Goal: Task Accomplishment & Management: Use online tool/utility

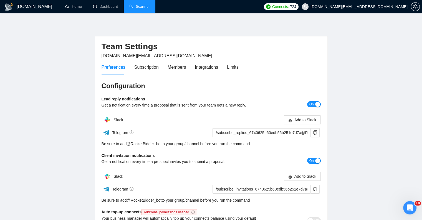
click at [134, 7] on link "Scanner" at bounding box center [139, 6] width 21 height 5
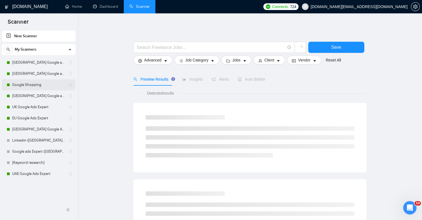
click at [37, 82] on link "Google Shopping" at bounding box center [38, 84] width 53 height 11
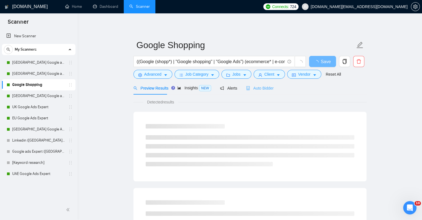
click at [260, 92] on div "Auto Bidder" at bounding box center [259, 87] width 27 height 13
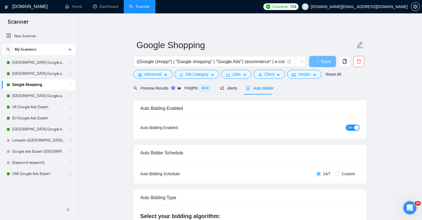
checkbox input "true"
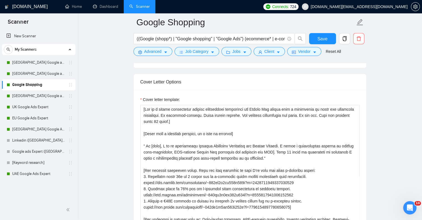
scroll to position [694, 0]
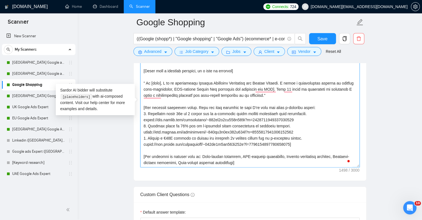
drag, startPoint x: 142, startPoint y: 113, endPoint x: 320, endPoint y: 146, distance: 180.6
click at [320, 146] on textarea "Cover letter template:" at bounding box center [249, 104] width 219 height 125
click at [220, 117] on textarea "Cover letter template:" at bounding box center [249, 104] width 219 height 125
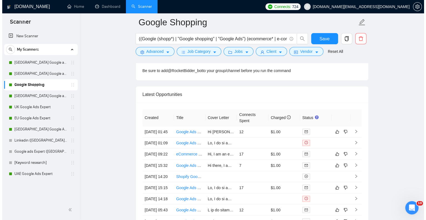
scroll to position [1471, 0]
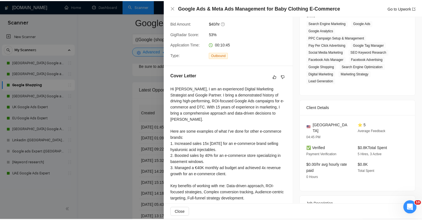
scroll to position [111, 0]
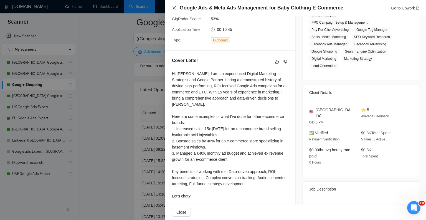
click at [175, 9] on icon "close" at bounding box center [174, 8] width 4 height 4
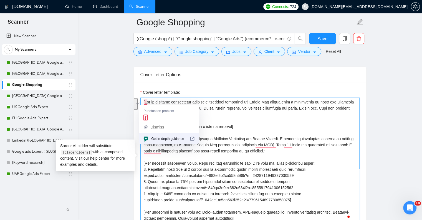
drag, startPoint x: 187, startPoint y: 107, endPoint x: 144, endPoint y: 102, distance: 42.9
click at [144, 102] on textarea "Cover letter template:" at bounding box center [249, 159] width 219 height 125
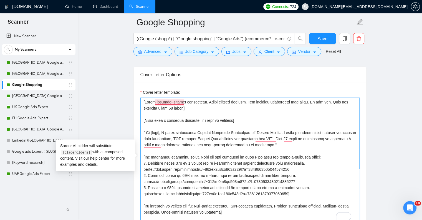
click at [170, 102] on textarea "Cover letter template:" at bounding box center [249, 159] width 219 height 125
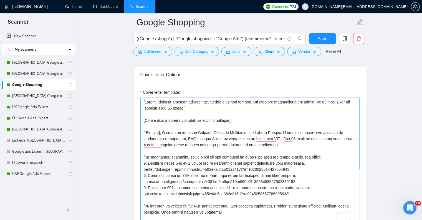
click at [191, 106] on textarea "Cover letter template:" at bounding box center [249, 159] width 219 height 125
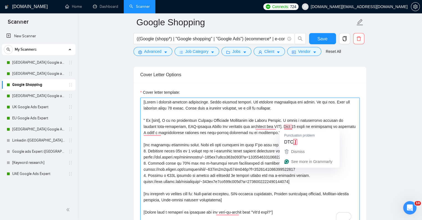
click at [292, 124] on textarea "Cover letter template:" at bounding box center [249, 159] width 219 height 125
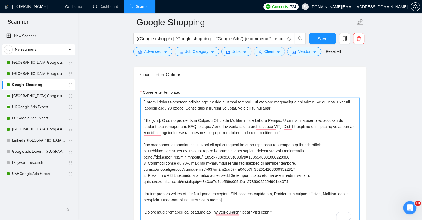
click at [283, 106] on textarea "Cover letter template:" at bounding box center [249, 159] width 219 height 125
paste textarea "]"
drag, startPoint x: 164, startPoint y: 119, endPoint x: 143, endPoint y: 120, distance: 21.1
click at [143, 120] on textarea "Cover letter template:" at bounding box center [249, 159] width 219 height 125
click at [281, 131] on textarea "Cover letter template:" at bounding box center [249, 159] width 219 height 125
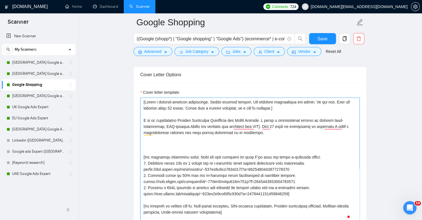
paste textarea "]"
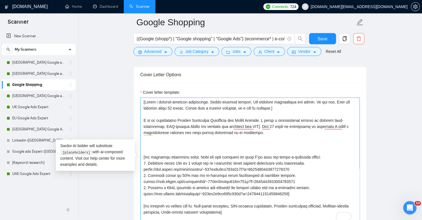
paste textarea "15 years of experience in marketing and sales and over 7 years as a Google Ads …"
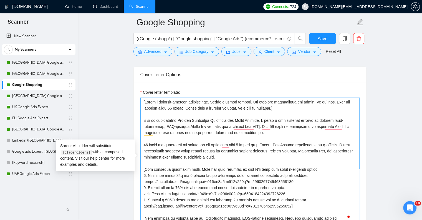
click at [225, 145] on textarea "Cover letter template:" at bounding box center [249, 159] width 219 height 125
click at [178, 145] on textarea "Cover letter template:" at bounding box center [249, 159] width 219 height 125
drag, startPoint x: 182, startPoint y: 150, endPoint x: 192, endPoint y: 150, distance: 9.4
click at [192, 150] on textarea "Cover letter template:" at bounding box center [249, 159] width 219 height 125
click at [324, 150] on textarea "Cover letter template:" at bounding box center [249, 159] width 219 height 125
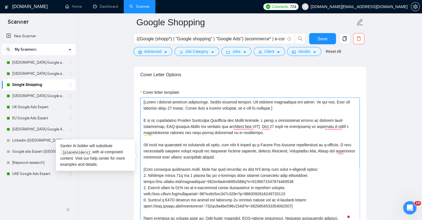
click at [268, 156] on textarea "Cover letter template:" at bounding box center [249, 159] width 219 height 125
drag, startPoint x: 283, startPoint y: 133, endPoint x: 264, endPoint y: 123, distance: 20.9
click at [264, 123] on textarea "Cover letter template:" at bounding box center [249, 159] width 219 height 125
click at [235, 158] on textarea "Cover letter template:" at bounding box center [249, 159] width 219 height 125
drag, startPoint x: 179, startPoint y: 119, endPoint x: 262, endPoint y: 120, distance: 83.0
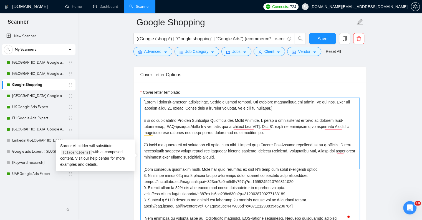
click at [262, 120] on textarea "Cover letter template:" at bounding box center [249, 159] width 219 height 125
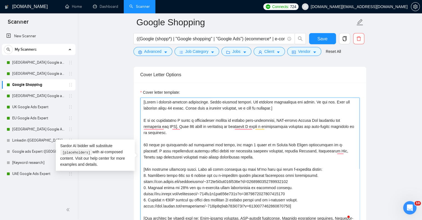
click at [250, 157] on textarea "Cover letter template:" at bounding box center [249, 159] width 219 height 125
paste textarea "Digital Marketing Strategist and Google Partner."
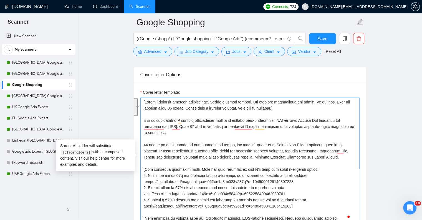
drag, startPoint x: 188, startPoint y: 132, endPoint x: 145, endPoint y: 119, distance: 45.2
click at [145, 119] on textarea "Cover letter template:" at bounding box center [249, 159] width 219 height 125
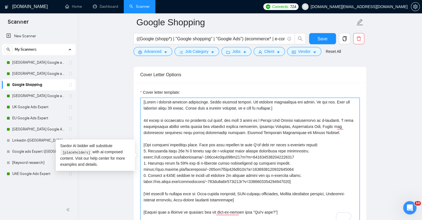
click at [288, 135] on textarea "Cover letter template:" at bounding box center [249, 159] width 219 height 125
drag, startPoint x: 242, startPoint y: 131, endPoint x: 356, endPoint y: 134, distance: 114.4
click at [356, 134] on textarea "Cover letter template:" at bounding box center [249, 159] width 219 height 125
click at [143, 118] on textarea "Cover letter template:" at bounding box center [249, 159] width 219 height 125
paste textarea "I understand that managing an e-commerce store with thousands of products requi…"
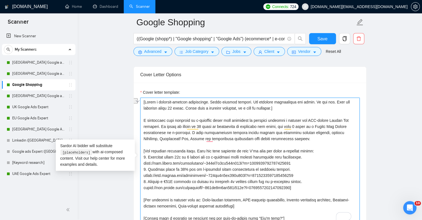
drag, startPoint x: 231, startPoint y: 120, endPoint x: 279, endPoint y: 120, distance: 47.7
click at [279, 120] on textarea "Cover letter template:" at bounding box center [249, 159] width 219 height 125
click at [161, 126] on textarea "Cover letter template:" at bounding box center [249, 159] width 219 height 125
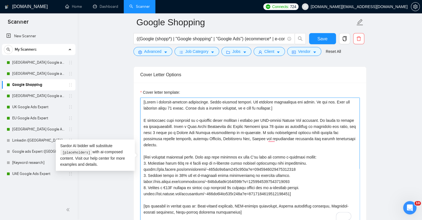
click at [271, 132] on textarea "Cover letter template:" at bounding box center [249, 159] width 219 height 125
drag, startPoint x: 194, startPoint y: 148, endPoint x: 143, endPoint y: 120, distance: 57.9
click at [143, 120] on textarea "Cover letter template:" at bounding box center [249, 159] width 219 height 125
click at [286, 115] on textarea "Cover letter template:" at bounding box center [249, 159] width 219 height 125
click at [187, 148] on textarea "Cover letter template:" at bounding box center [249, 159] width 219 height 125
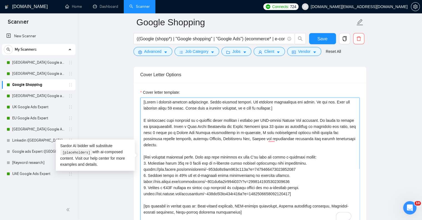
paste textarea "with a clear focus on profitability. As a Paid Media Strategist and Google Part…"
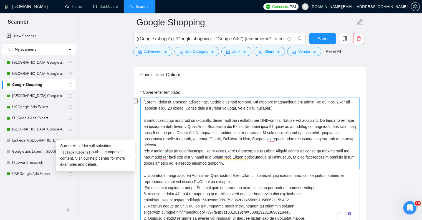
drag, startPoint x: 143, startPoint y: 150, endPoint x: 202, endPoint y: 150, distance: 58.0
click at [202, 150] on textarea "Cover letter template:" at bounding box center [249, 159] width 219 height 125
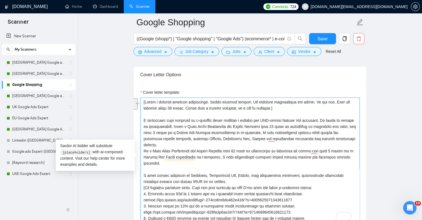
drag, startPoint x: 323, startPoint y: 120, endPoint x: 182, endPoint y: 127, distance: 141.2
click at [182, 127] on textarea "Cover letter template:" at bounding box center [249, 159] width 219 height 125
paste textarea "with a clear focus on profitability."
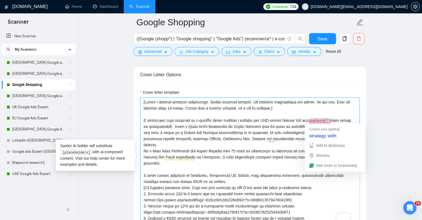
click at [322, 119] on textarea "Cover letter template:" at bounding box center [249, 159] width 219 height 125
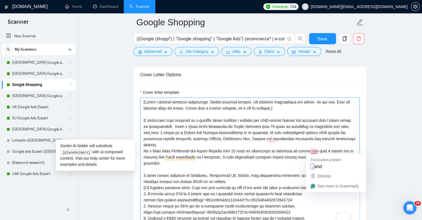
click at [317, 151] on textarea "Cover letter template:" at bounding box center [249, 159] width 219 height 125
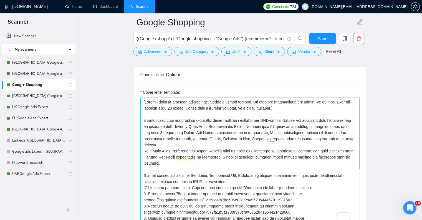
click at [190, 158] on textarea "Cover letter template:" at bounding box center [249, 159] width 219 height 125
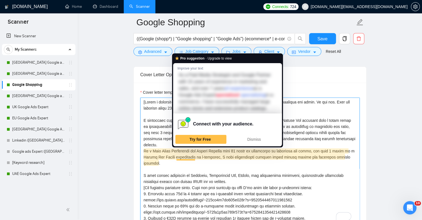
click at [241, 170] on textarea "Cover letter template:" at bounding box center [249, 159] width 219 height 125
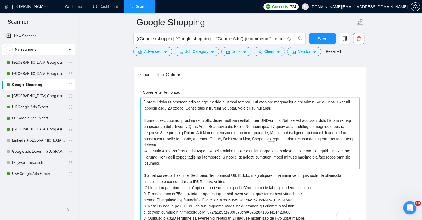
click at [284, 157] on textarea "Cover letter template:" at bounding box center [249, 159] width 219 height 125
click at [283, 156] on textarea "Cover letter template:" at bounding box center [249, 159] width 219 height 125
drag, startPoint x: 162, startPoint y: 163, endPoint x: 144, endPoint y: 151, distance: 21.8
click at [144, 151] on textarea "Cover letter template:" at bounding box center [249, 159] width 219 height 125
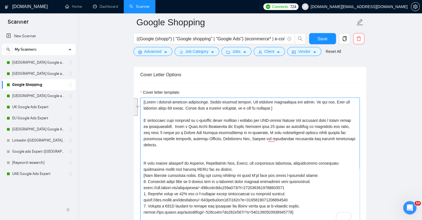
drag, startPoint x: 183, startPoint y: 125, endPoint x: 190, endPoint y: 139, distance: 16.6
click at [190, 139] on textarea "Cover letter template:" at bounding box center [249, 159] width 219 height 125
paste textarea "As a Paid Media Strategist and Google Partner with 15 years of experience in ma…"
drag, startPoint x: 195, startPoint y: 145, endPoint x: 198, endPoint y: 136, distance: 9.3
click at [198, 136] on textarea "Cover letter template:" at bounding box center [249, 159] width 219 height 125
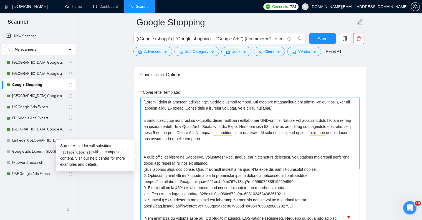
click at [177, 150] on textarea "Cover letter template:" at bounding box center [249, 159] width 219 height 125
paste textarea "I have strong expertise in Shopping, Performance Max, Search, and remarketing c…"
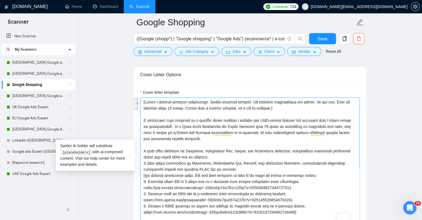
drag, startPoint x: 235, startPoint y: 158, endPoint x: 143, endPoint y: 148, distance: 92.9
click at [143, 148] on div "Cover Letter Options Cover letter template:" at bounding box center [250, 151] width 233 height 170
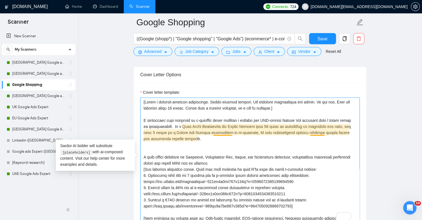
click at [224, 132] on textarea "Cover letter template:" at bounding box center [249, 159] width 219 height 125
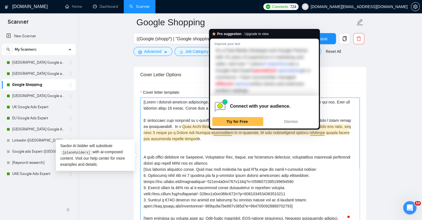
click at [242, 141] on textarea "Cover letter template:" at bounding box center [249, 159] width 219 height 125
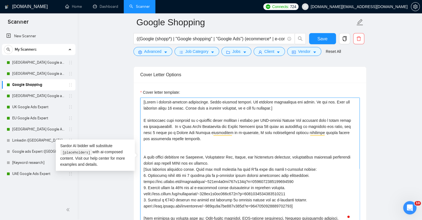
click at [222, 131] on textarea "Cover letter template:" at bounding box center [249, 159] width 219 height 125
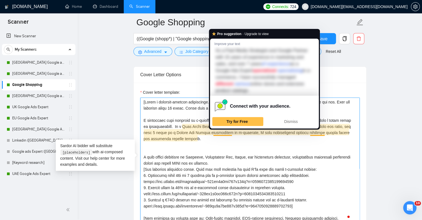
click at [223, 146] on textarea "Cover letter template:" at bounding box center [249, 159] width 219 height 125
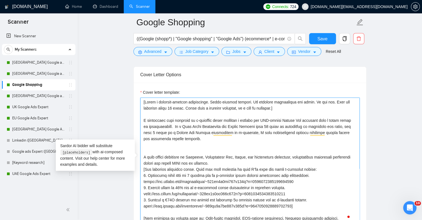
paste textarea "Some recent achievements include: 15x increase in sales [DATE] for a beauty e-c…"
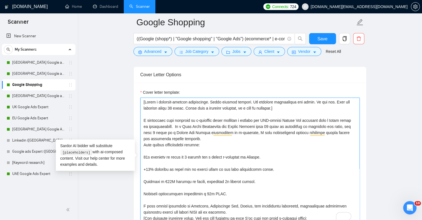
click at [144, 145] on textarea "Cover letter template:" at bounding box center [249, 159] width 219 height 125
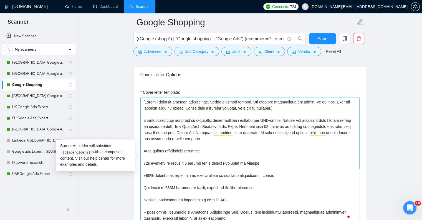
click at [155, 156] on textarea "Cover letter template:" at bounding box center [249, 159] width 219 height 125
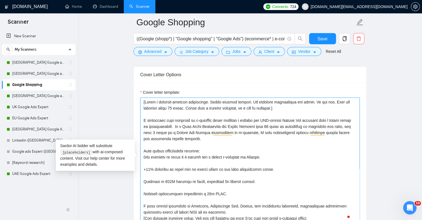
click at [160, 163] on textarea "Cover letter template:" at bounding box center [249, 159] width 219 height 125
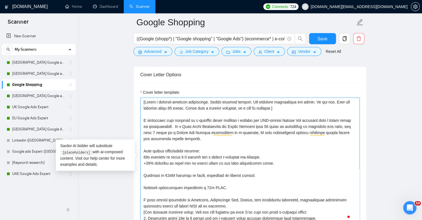
click at [155, 170] on textarea "Cover letter template:" at bounding box center [249, 159] width 219 height 125
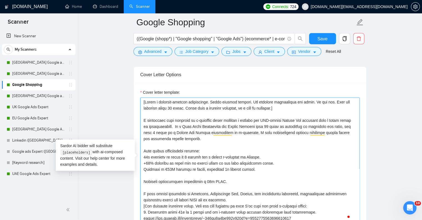
click at [158, 173] on textarea "Cover letter template:" at bounding box center [249, 159] width 219 height 125
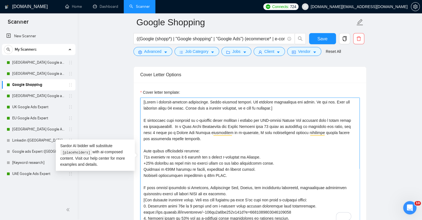
scroll to position [28, 0]
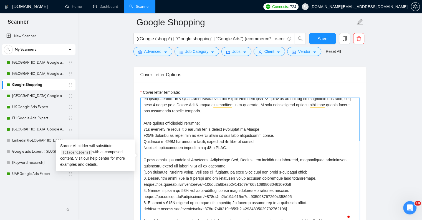
click at [235, 165] on textarea "Cover letter template:" at bounding box center [249, 159] width 219 height 125
drag, startPoint x: 301, startPoint y: 206, endPoint x: 143, endPoint y: 158, distance: 165.0
click at [143, 158] on textarea "Cover letter template:" at bounding box center [249, 159] width 219 height 125
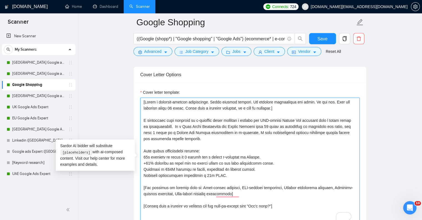
scroll to position [6, 0]
drag, startPoint x: 244, startPoint y: 186, endPoint x: 144, endPoint y: 180, distance: 100.1
click at [144, 180] on textarea "Cover letter template:" at bounding box center [249, 159] width 219 height 125
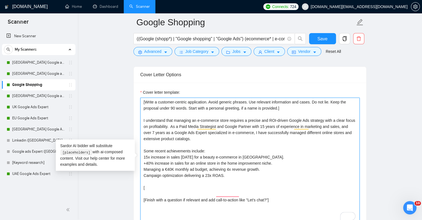
scroll to position [0, 0]
drag, startPoint x: 243, startPoint y: 177, endPoint x: 138, endPoint y: 119, distance: 120.4
click at [138, 119] on div "Cover letter template: [Write a customer-centric application. Avoid generic phr…" at bounding box center [250, 158] width 233 height 153
click at [190, 125] on textarea "[Write a customer-centric application. Avoid generic phrases. Use relevant info…" at bounding box center [249, 159] width 219 height 125
paste textarea "I am highly business-oriented, ensuring that every campaign I design contribute…"
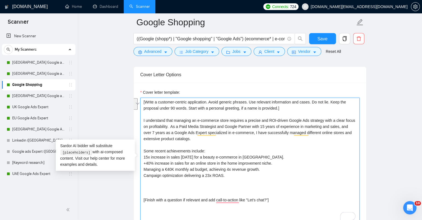
drag, startPoint x: 170, startPoint y: 126, endPoint x: 141, endPoint y: 119, distance: 30.2
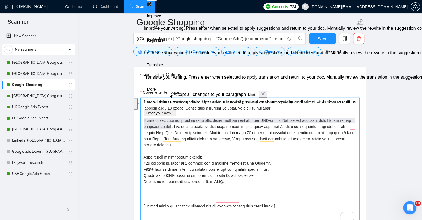
click at [224, 145] on textarea "Cover letter template:" at bounding box center [249, 159] width 219 height 125
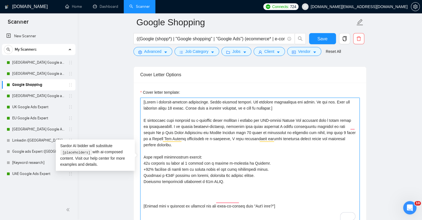
click at [243, 129] on textarea "Cover letter template:" at bounding box center [249, 159] width 219 height 125
click at [348, 125] on textarea "Cover letter template:" at bounding box center [249, 159] width 219 height 125
click at [350, 125] on textarea "Cover letter template:" at bounding box center [249, 159] width 219 height 125
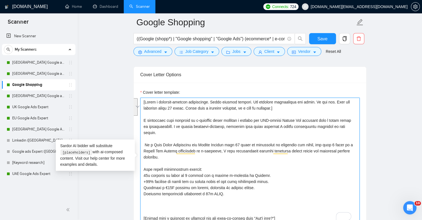
paste textarea "As a Paid Media Strategist and Google Partner with 15 years of experience in ma…"
click at [157, 203] on textarea "Cover letter template:" at bounding box center [249, 159] width 219 height 125
paste textarea "I bring solid expertise in:"
paste textarea "Full-funnel strategies"
paste textarea "Conversion tracking & advanced analytics"
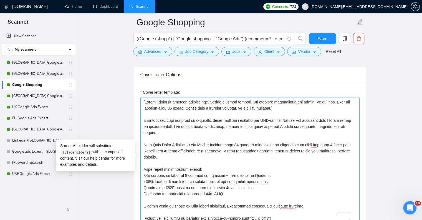
paste textarea "Shopify & WooCommerce integration"
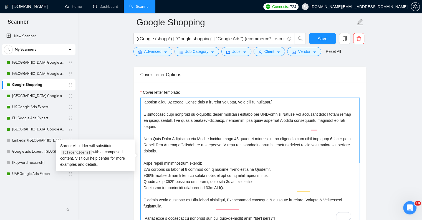
scroll to position [24, 0]
drag, startPoint x: 249, startPoint y: 198, endPoint x: 141, endPoint y: 200, distance: 107.7
click at [141, 200] on div "Cover Letter Options Cover letter template:" at bounding box center [250, 151] width 233 height 170
click at [208, 201] on textarea "Cover letter template:" at bounding box center [249, 159] width 219 height 125
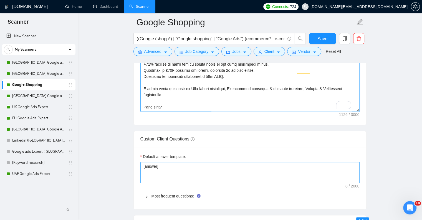
scroll to position [722, 0]
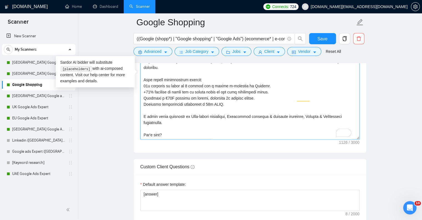
drag, startPoint x: 174, startPoint y: 117, endPoint x: 139, endPoint y: 118, distance: 35.0
click at [139, 118] on div "Cover Letter Options Cover letter template:" at bounding box center [250, 68] width 233 height 170
paste textarea "ould you share: 👉 Your current or planned Google Ads budget? 👉 The main product…"
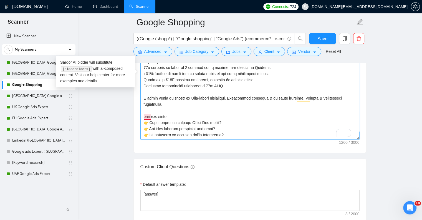
click at [144, 115] on textarea "Cover letter template:" at bounding box center [249, 76] width 219 height 125
type textarea "[Lorem i dolorsit-ametcon adipiscinge. Seddo eiusmod tempori. Utl etdolore magn…"
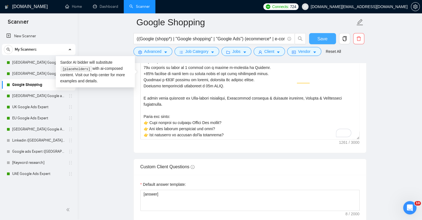
click at [319, 38] on span "Save" at bounding box center [323, 38] width 10 height 7
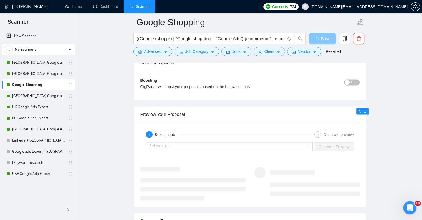
scroll to position [971, 0]
click at [310, 143] on div "Select a job" at bounding box center [229, 146] width 167 height 9
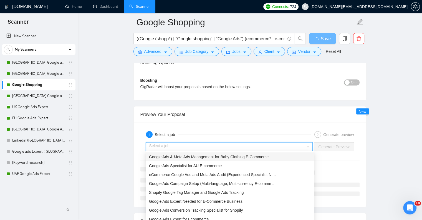
click at [210, 157] on span "Google Ads & Meta Ads Management for Baby Clothing E-Commerce" at bounding box center [209, 156] width 120 height 4
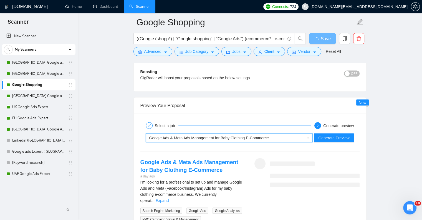
scroll to position [1082, 0]
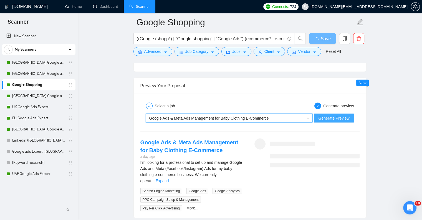
click at [342, 116] on span "Generate Preview" at bounding box center [333, 118] width 31 height 6
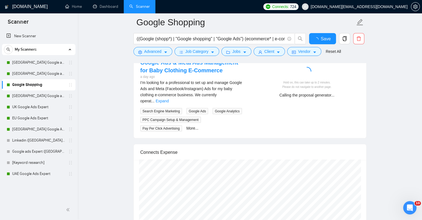
checkbox input "true"
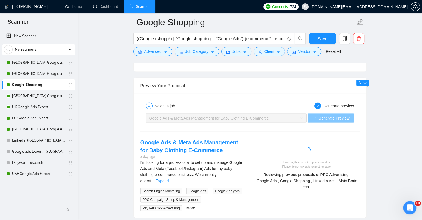
scroll to position [1138, 0]
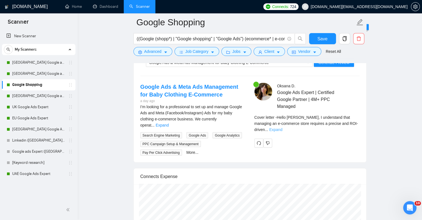
click at [282, 127] on link "Expand" at bounding box center [275, 129] width 13 height 4
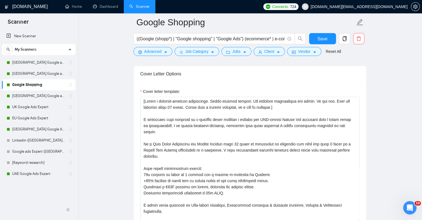
scroll to position [638, 0]
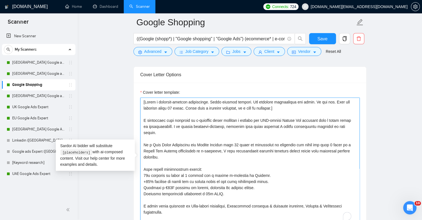
drag, startPoint x: 180, startPoint y: 125, endPoint x: 137, endPoint y: 119, distance: 44.0
click at [137, 119] on div "Cover letter template:" at bounding box center [250, 158] width 233 height 153
type textarea "[Lorem i dolorsit-ametcon adipiscinge. Seddo eiusmod tempori. Utl etdolore magn…"
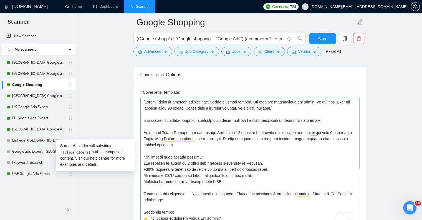
click at [341, 120] on textarea "Cover letter template:" at bounding box center [249, 159] width 219 height 125
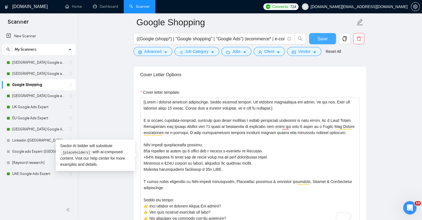
type textarea "[Write a customer-centric application. Avoid generic phrases. Use relevant info…"
click at [313, 40] on button "Save" at bounding box center [322, 38] width 27 height 11
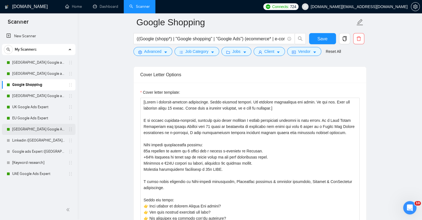
click at [22, 127] on link "[GEOGRAPHIC_DATA] Google Ads Expert" at bounding box center [38, 129] width 53 height 11
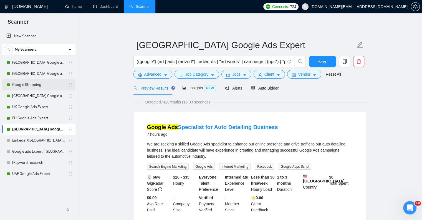
click at [40, 87] on link "Google Shopping" at bounding box center [38, 84] width 53 height 11
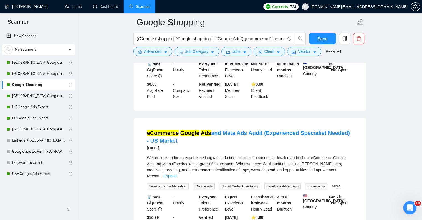
scroll to position [257, 0]
click at [177, 174] on link "Expand" at bounding box center [170, 176] width 13 height 4
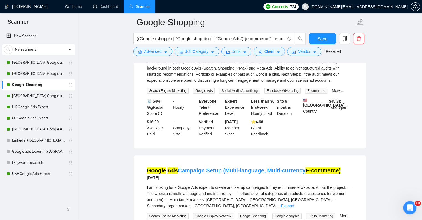
scroll to position [396, 0]
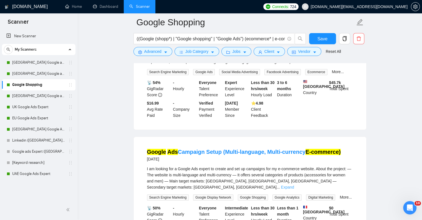
click at [294, 185] on link "Expand" at bounding box center [287, 187] width 13 height 4
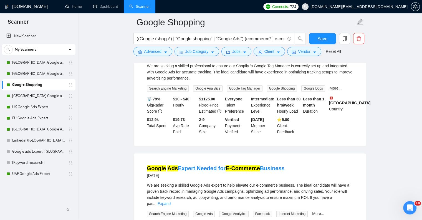
scroll to position [729, 0]
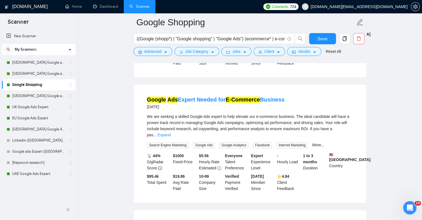
click at [171, 132] on link "Expand" at bounding box center [164, 134] width 13 height 4
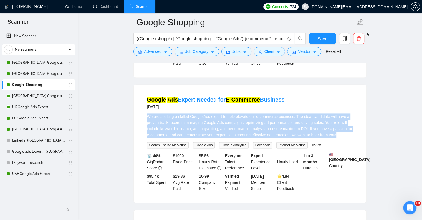
drag, startPoint x: 347, startPoint y: 126, endPoint x: 147, endPoint y: 107, distance: 201.5
click at [147, 107] on li "Google Ads Expert Needed for E-Commerce Business 9 days ago We are seeking a sk…" at bounding box center [249, 143] width 219 height 105
copy div "We are seeking a skilled Google Ads expert to help elevate our e-commerce busin…"
drag, startPoint x: 301, startPoint y: 93, endPoint x: 147, endPoint y: 92, distance: 154.0
click at [147, 95] on div "Google Ads Expert Needed for E-Commerce Business 9 days ago" at bounding box center [250, 102] width 206 height 14
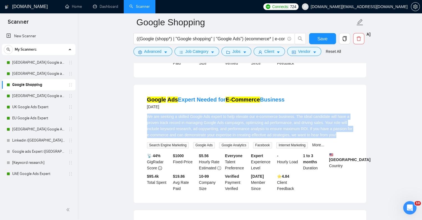
copy div "Google Ads Expert Needed for E-Commerce Business 9 days ago"
drag, startPoint x: 153, startPoint y: 106, endPoint x: 343, endPoint y: 125, distance: 191.1
click at [343, 125] on div "We are seeking a skilled Google Ads expert to help elevate our e-commerce busin…" at bounding box center [250, 125] width 206 height 24
copy div "We are seeking a skilled Google Ads expert to help elevate our e-commerce busin…"
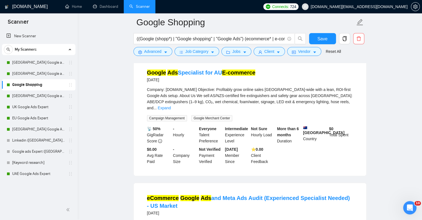
scroll to position [0, 0]
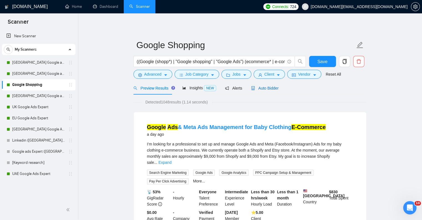
click at [267, 87] on span "Auto Bidder" at bounding box center [264, 88] width 27 height 4
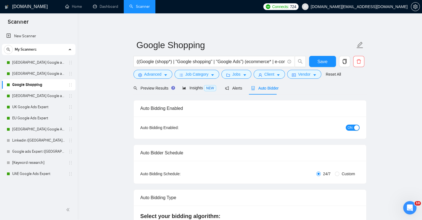
checkbox input "true"
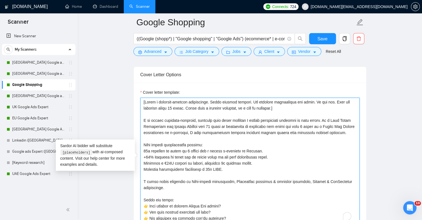
scroll to position [18, 0]
drag, startPoint x: 144, startPoint y: 120, endPoint x: 257, endPoint y: 202, distance: 139.0
click at [257, 202] on textarea "Cover letter template:" at bounding box center [249, 159] width 219 height 125
click at [240, 131] on textarea "Cover letter template:" at bounding box center [249, 159] width 219 height 125
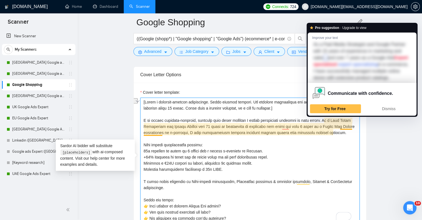
drag, startPoint x: 203, startPoint y: 125, endPoint x: 351, endPoint y: 125, distance: 147.7
click at [351, 125] on textarea "Cover letter template:" at bounding box center [249, 159] width 219 height 125
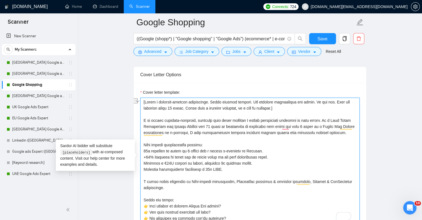
click at [238, 115] on textarea "Cover letter template:" at bounding box center [249, 159] width 219 height 125
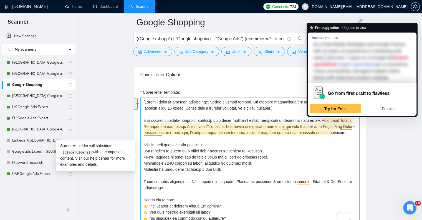
drag, startPoint x: 143, startPoint y: 120, endPoint x: 351, endPoint y: 126, distance: 208.3
click at [351, 126] on textarea "Cover letter template:" at bounding box center [249, 159] width 219 height 125
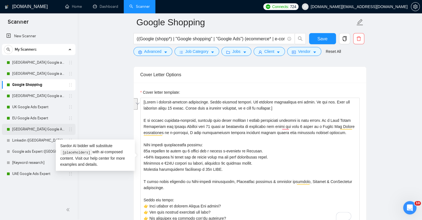
click at [31, 131] on link "[GEOGRAPHIC_DATA] Google Ads Expert" at bounding box center [38, 129] width 53 height 11
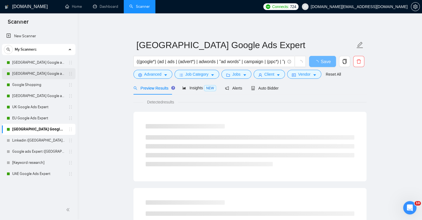
click at [38, 73] on link "[GEOGRAPHIC_DATA] Google ads Expert" at bounding box center [38, 73] width 53 height 11
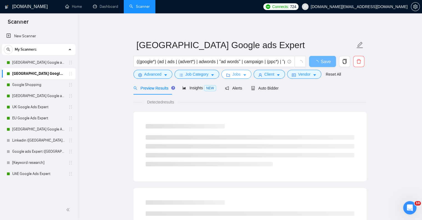
click at [229, 72] on button "Jobs" at bounding box center [236, 74] width 30 height 9
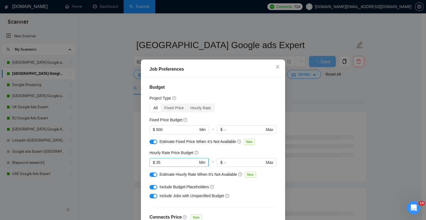
click at [172, 161] on input "35" at bounding box center [177, 162] width 42 height 6
type input "30"
drag, startPoint x: 183, startPoint y: 128, endPoint x: 146, endPoint y: 130, distance: 37.2
click at [146, 130] on div "Budget Project Type All Fixed Price Hourly Rate Fixed Price Budget 500 $ 500 Mi…" at bounding box center [213, 154] width 140 height 154
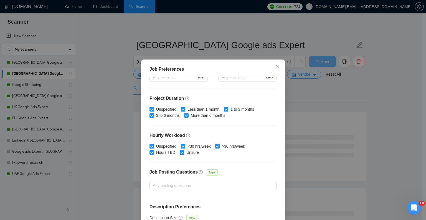
scroll to position [159, 0]
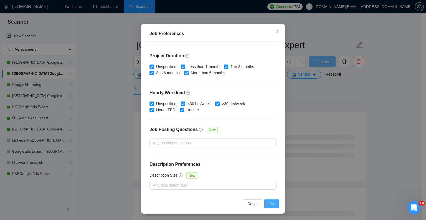
type input "400"
click at [269, 204] on span "OK" at bounding box center [272, 203] width 6 height 6
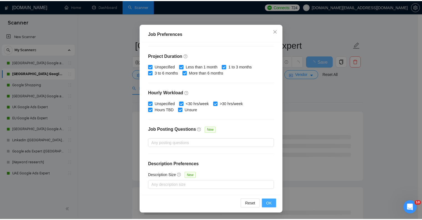
scroll to position [9, 0]
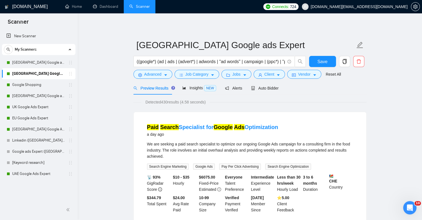
drag, startPoint x: 29, startPoint y: 119, endPoint x: 240, endPoint y: 24, distance: 231.1
click at [29, 119] on link "EU Google Ads Expert" at bounding box center [38, 117] width 53 height 11
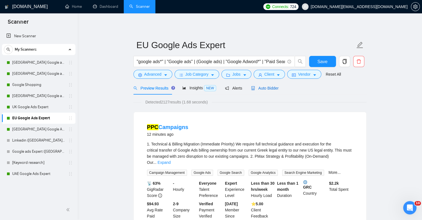
click at [260, 89] on span "Auto Bidder" at bounding box center [264, 88] width 27 height 4
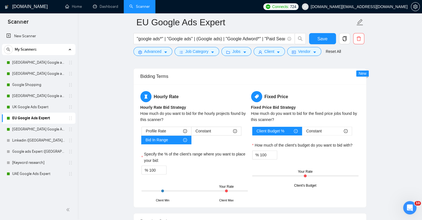
scroll to position [888, 0]
